Goal: Communication & Community: Answer question/provide support

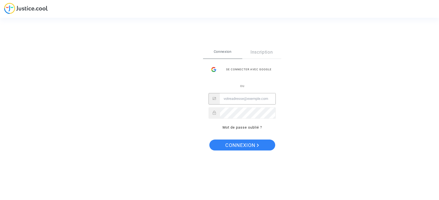
click at [229, 99] on input "Email" at bounding box center [248, 98] width 56 height 11
type input "[EMAIL_ADDRESS][DOMAIN_NAME]"
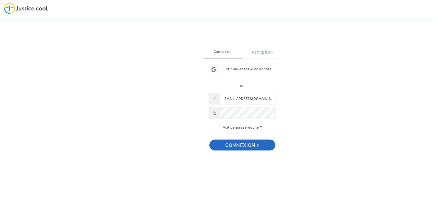
click at [239, 145] on span "Connexion" at bounding box center [242, 146] width 34 height 12
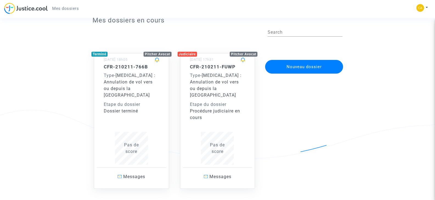
scroll to position [38, 0]
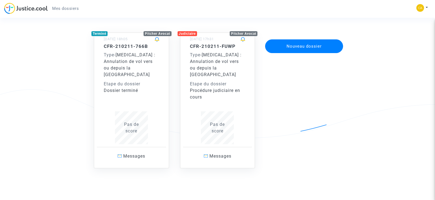
click at [215, 67] on span "Covid-19 : Annulation de vol vers ou depuis la France" at bounding box center [216, 64] width 52 height 25
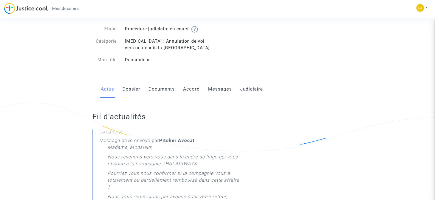
scroll to position [16, 0]
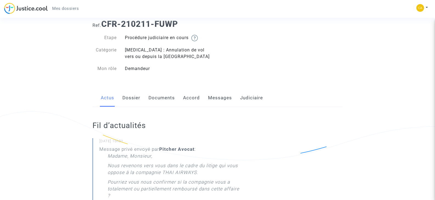
click at [130, 98] on link "Dossier" at bounding box center [131, 98] width 18 height 18
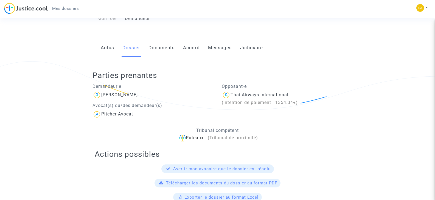
scroll to position [12, 0]
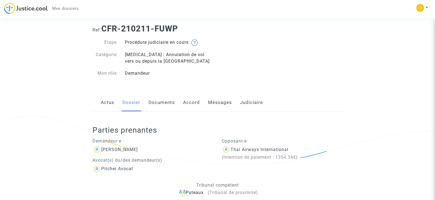
click at [159, 103] on link "Documents" at bounding box center [161, 103] width 26 height 18
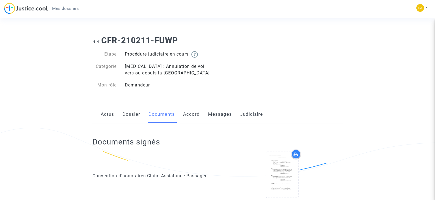
click at [189, 114] on link "Accord" at bounding box center [191, 115] width 17 height 18
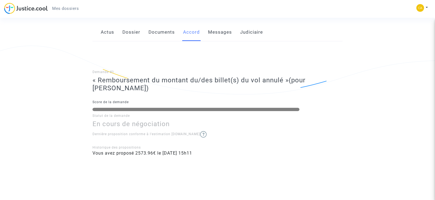
scroll to position [88, 0]
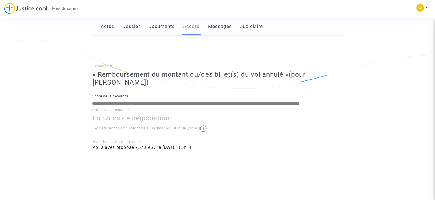
click at [200, 128] on img at bounding box center [203, 129] width 7 height 7
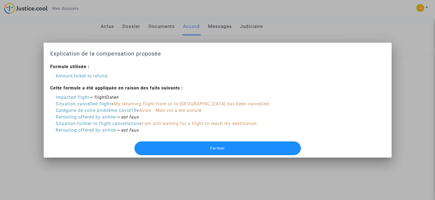
click at [216, 148] on span "Fermer" at bounding box center [217, 148] width 15 height 5
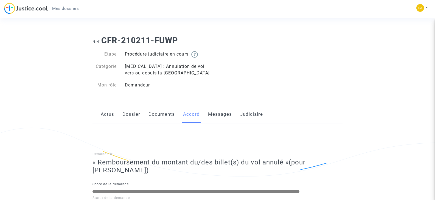
click at [219, 115] on link "Messages" at bounding box center [220, 115] width 24 height 18
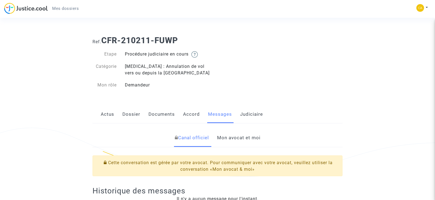
click at [254, 114] on link "Judiciaire" at bounding box center [251, 115] width 23 height 18
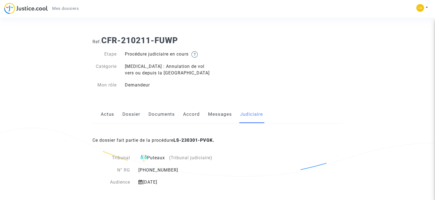
click at [130, 115] on link "Dossier" at bounding box center [131, 115] width 18 height 18
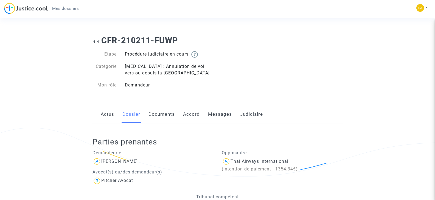
click at [217, 114] on link "Messages" at bounding box center [220, 115] width 24 height 18
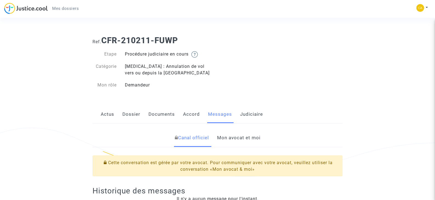
click at [239, 137] on link "Mon avocat et moi" at bounding box center [238, 138] width 43 height 18
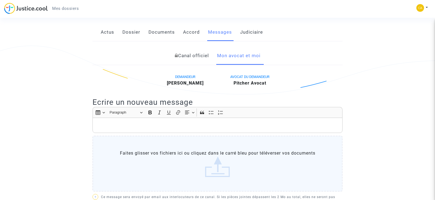
scroll to position [110, 0]
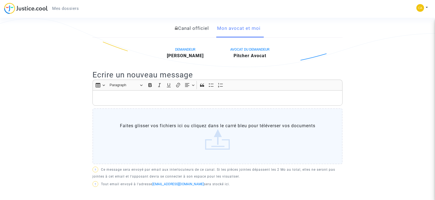
click at [116, 96] on p "Rich Text Editor, main" at bounding box center [217, 98] width 244 height 7
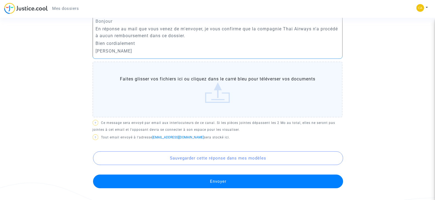
scroll to position [192, 0]
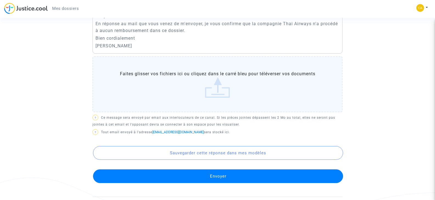
click at [219, 178] on button "Envoyer" at bounding box center [218, 177] width 250 height 14
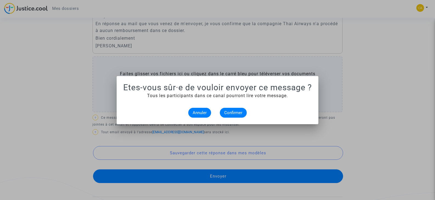
scroll to position [0, 0]
click at [371, 114] on div at bounding box center [217, 100] width 435 height 200
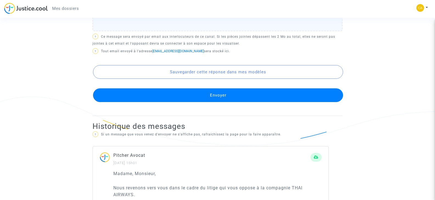
scroll to position [274, 0]
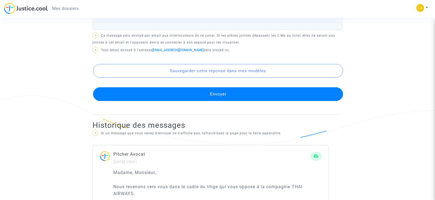
click at [220, 93] on button "Envoyer" at bounding box center [218, 94] width 250 height 14
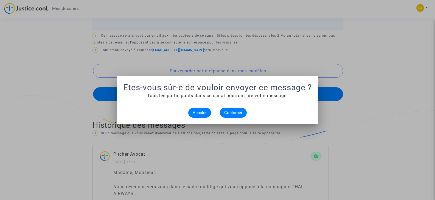
scroll to position [0, 0]
click at [235, 112] on span "Confirmer" at bounding box center [233, 112] width 18 height 5
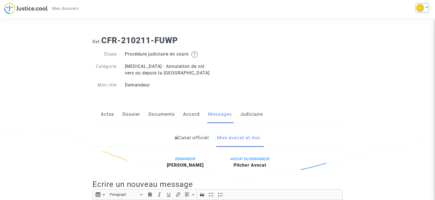
click at [426, 7] on button at bounding box center [422, 8] width 12 height 8
click at [401, 35] on link "Déconnexion" at bounding box center [405, 37] width 43 height 9
